Goal: Check status: Check status

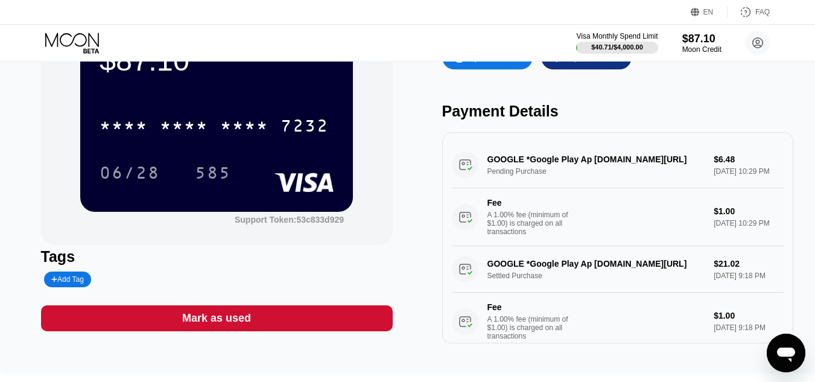
scroll to position [75, 0]
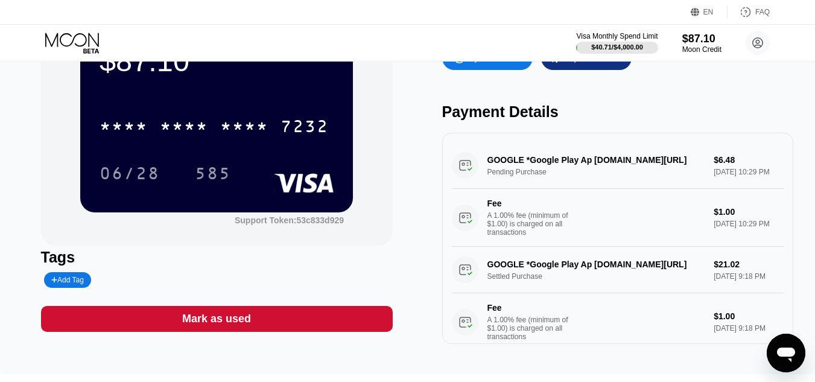
click at [674, 175] on div "GOOGLE *Google Play Ap g.co/helppay#GB Pending Purchase $6.48 Aug 18, 2025 10:2…" at bounding box center [618, 194] width 332 height 104
click at [721, 177] on div "GOOGLE *Google Play Ap g.co/helppay#GB Pending Purchase $6.48 Aug 18, 2025 10:2…" at bounding box center [618, 194] width 332 height 104
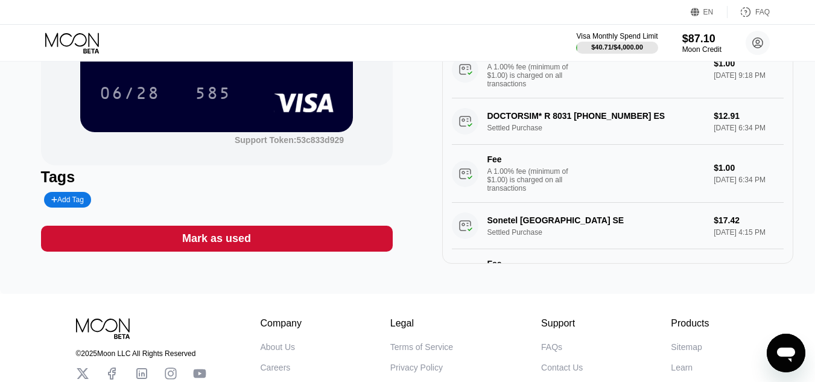
scroll to position [177, 0]
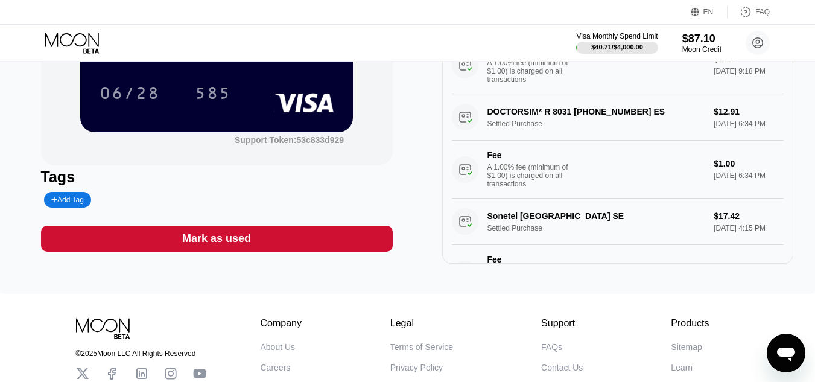
click at [648, 147] on div "DOCTORSIM* R 8031 +12075174353 ES Settled Purchase $12.91 Aug 12, 2025 6:34 PM …" at bounding box center [618, 146] width 332 height 104
click at [725, 145] on div "DOCTORSIM* R 8031 +12075174353 ES Settled Purchase $12.91 Aug 12, 2025 6:34 PM …" at bounding box center [618, 146] width 332 height 104
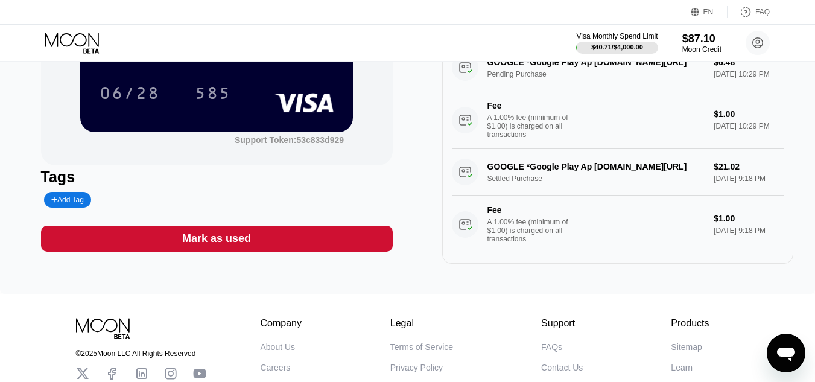
scroll to position [0, 0]
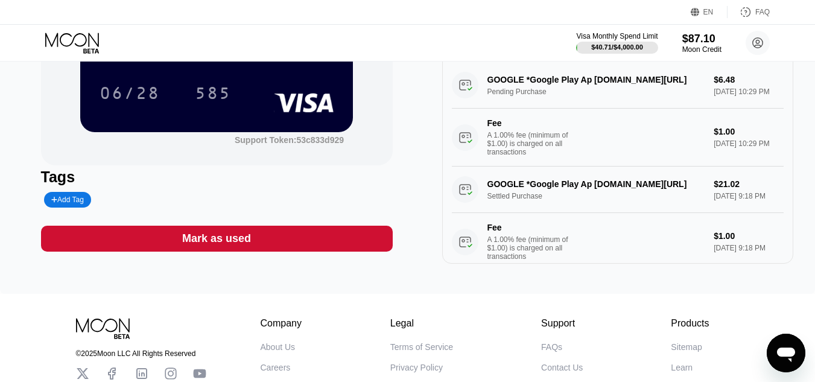
click at [556, 91] on div "GOOGLE *Google Play Ap g.co/helppay#GB Pending Purchase $6.48 Aug 18, 2025 10:2…" at bounding box center [618, 114] width 332 height 104
click at [463, 92] on div "GOOGLE *Google Play Ap g.co/helppay#GB Pending Purchase $6.48 Aug 18, 2025 10:2…" at bounding box center [618, 114] width 332 height 104
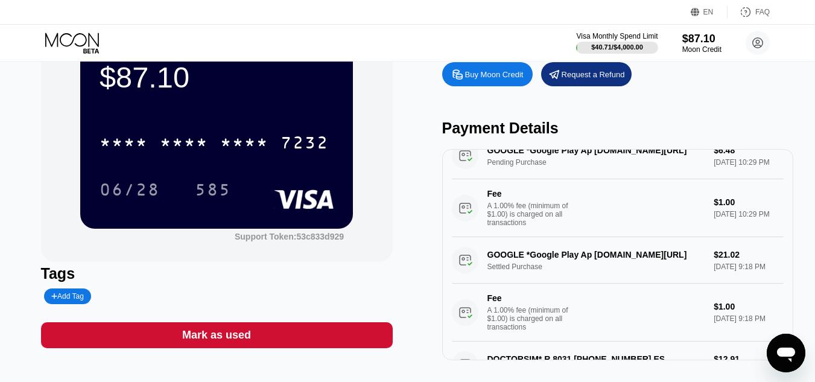
scroll to position [51, 0]
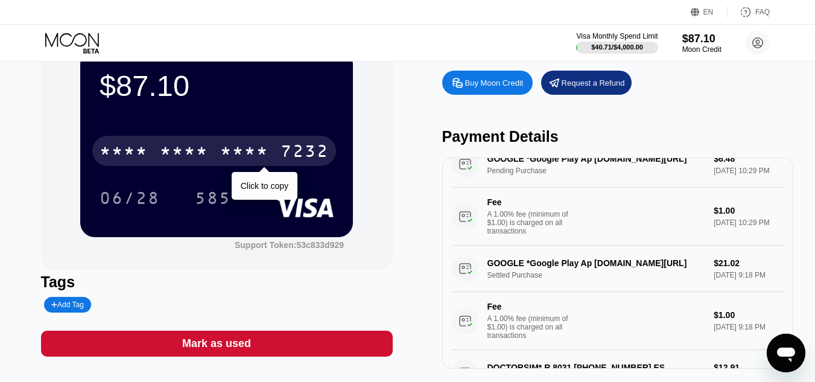
click at [259, 151] on div "* * * *" at bounding box center [244, 152] width 48 height 19
